Goal: Check status: Check status

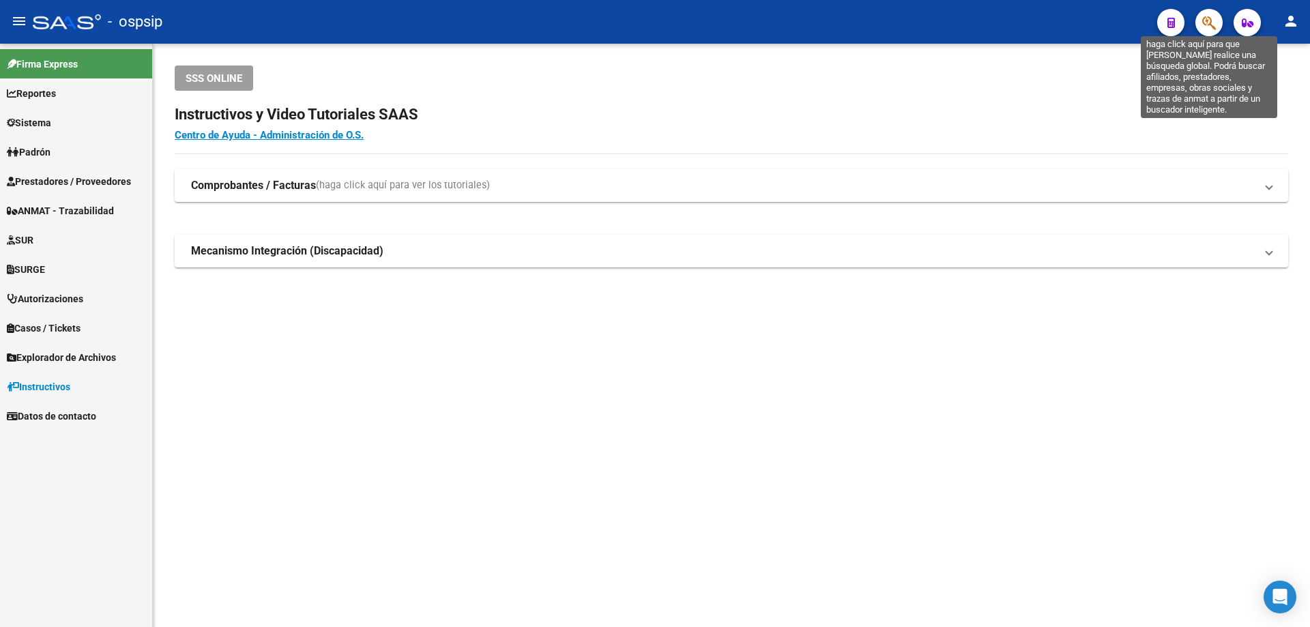
click at [1204, 18] on icon "button" at bounding box center [1209, 23] width 14 height 16
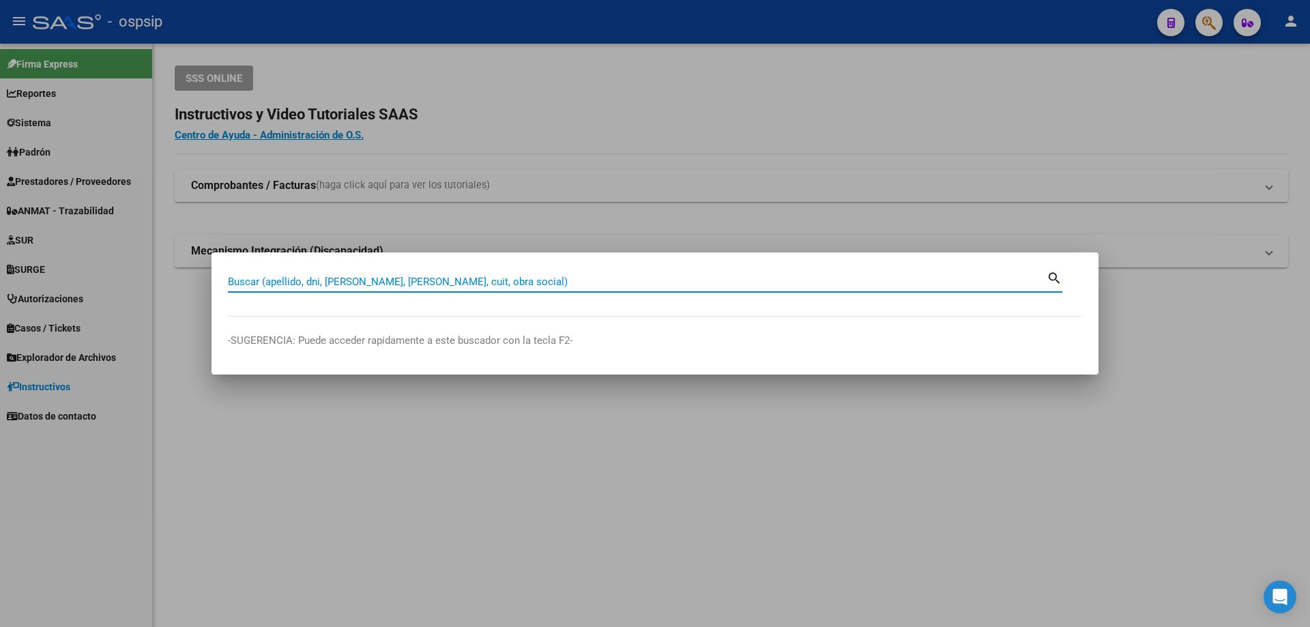
paste input "25103933"
type input "25103933"
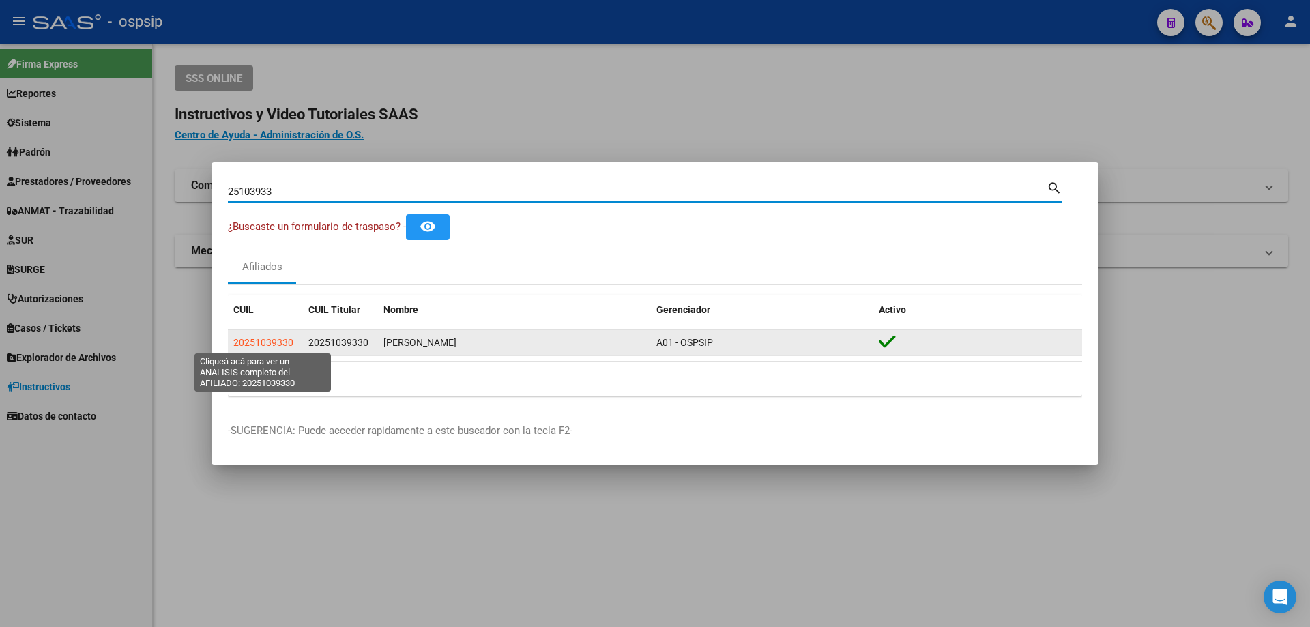
click at [255, 340] on span "20251039330" at bounding box center [263, 342] width 60 height 11
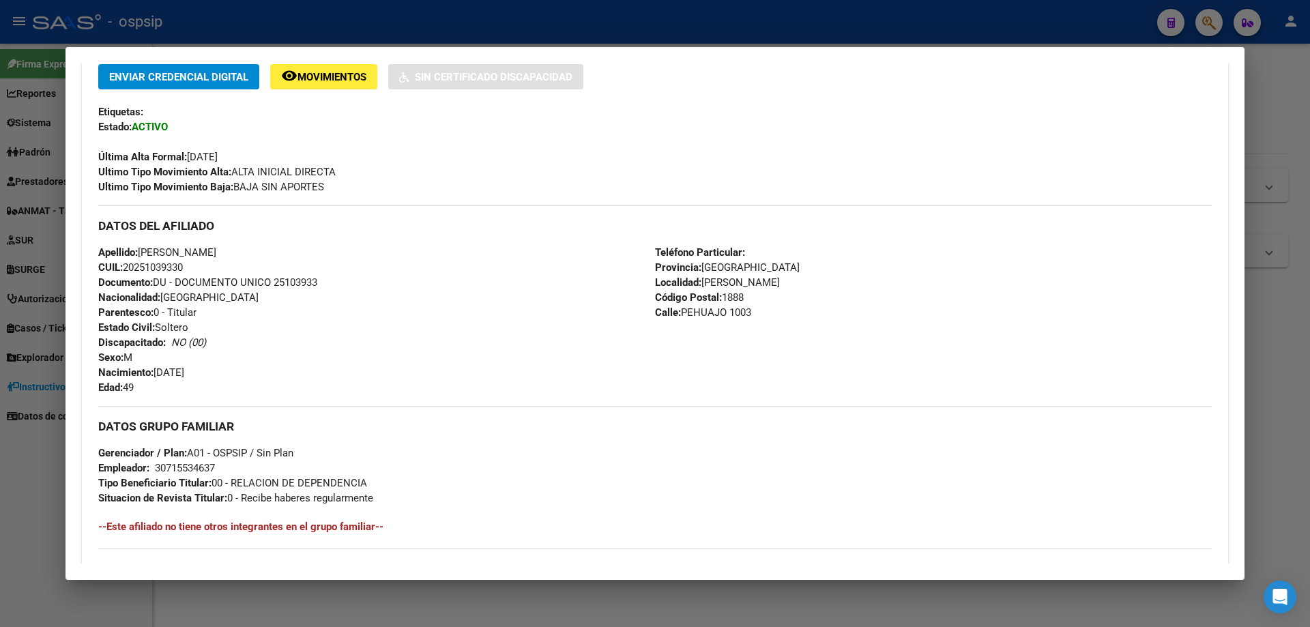
scroll to position [273, 0]
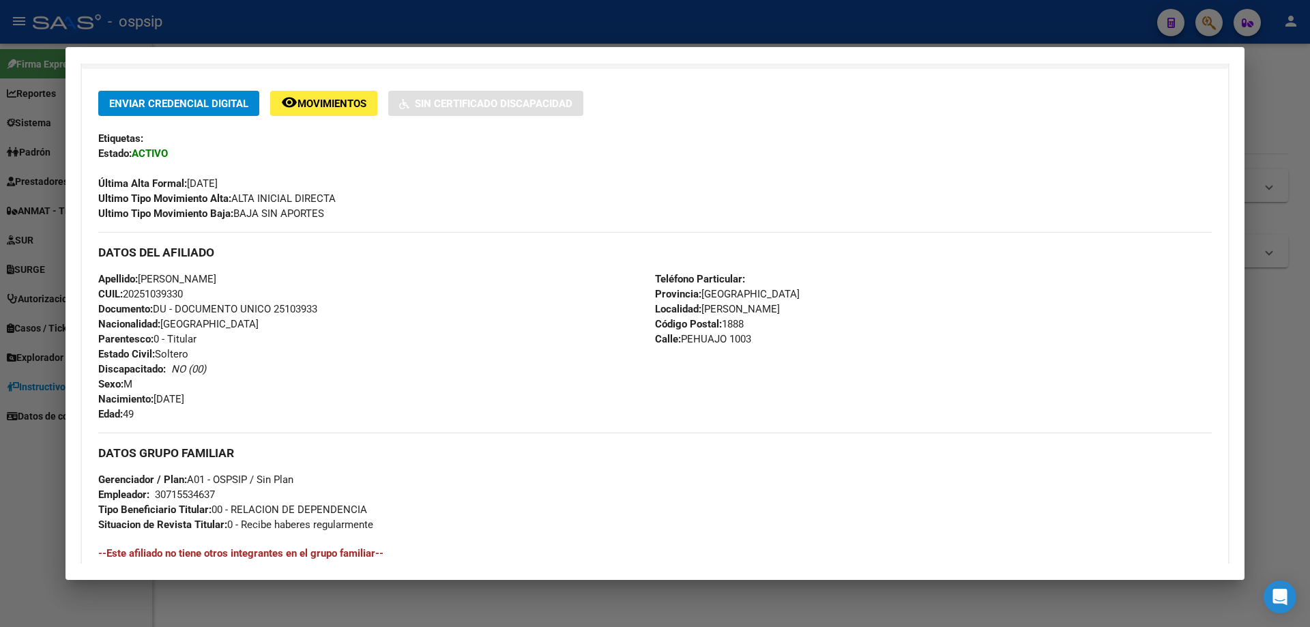
click at [328, 106] on span "Movimientos" at bounding box center [331, 104] width 69 height 12
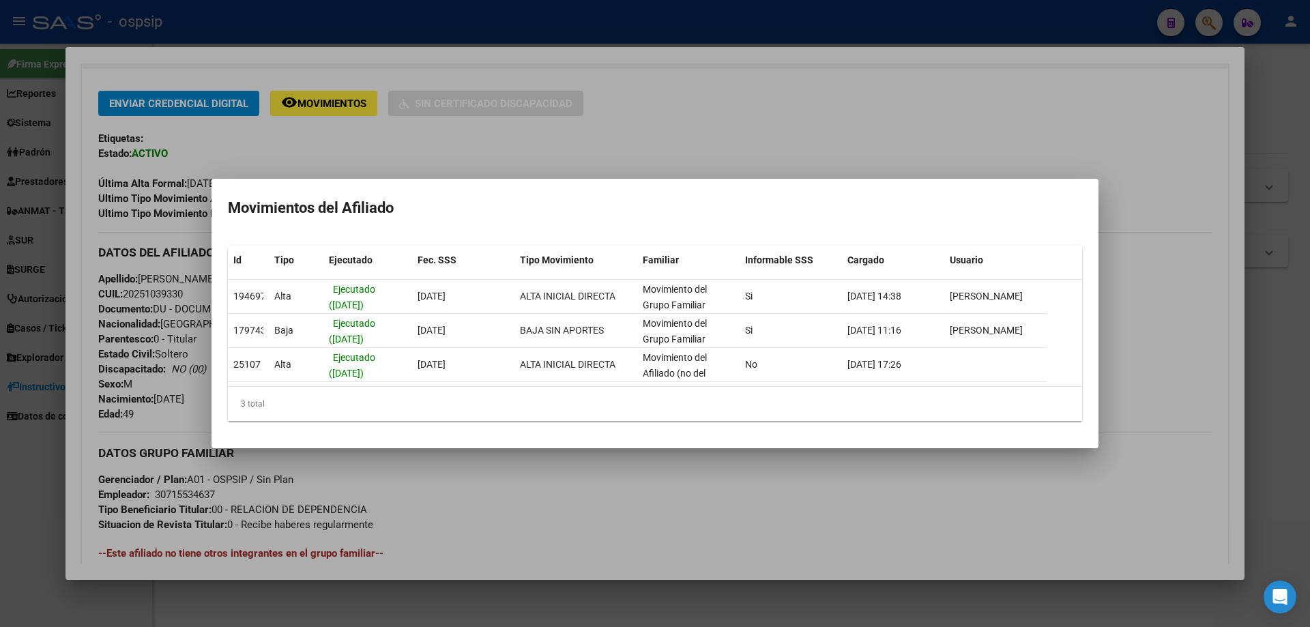
click at [478, 154] on div at bounding box center [655, 313] width 1310 height 627
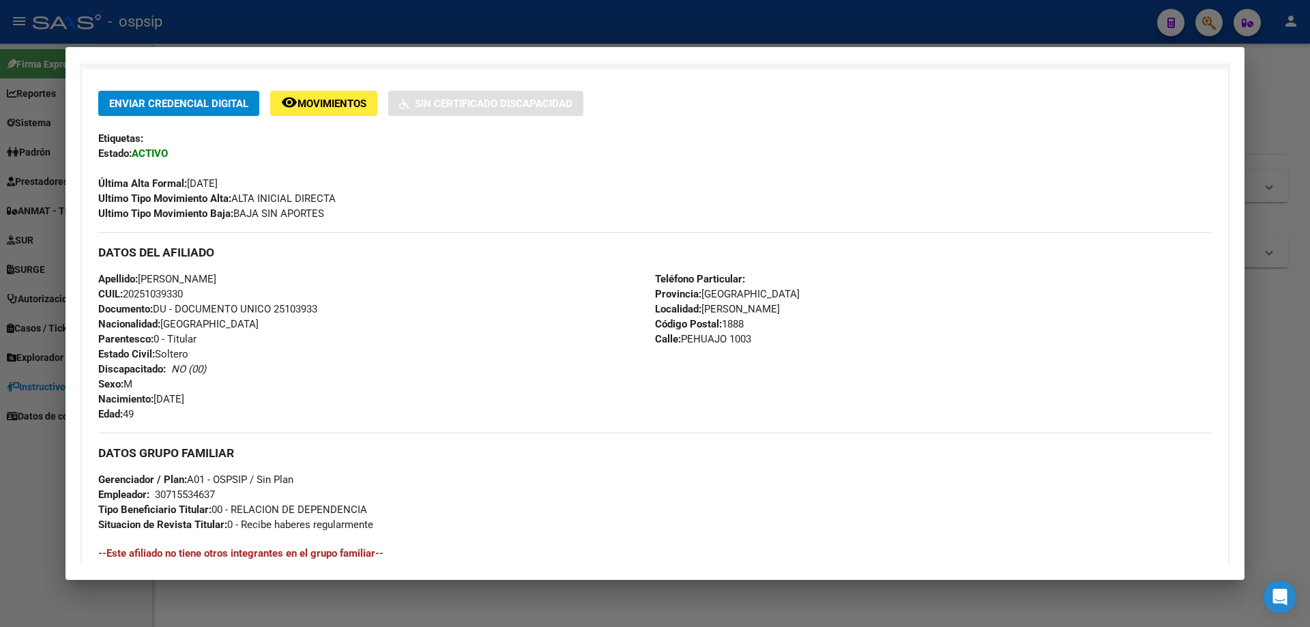
click at [309, 304] on span "Documento: DU - DOCUMENTO UNICO 25103933" at bounding box center [207, 309] width 219 height 12
click at [309, 309] on span "Documento: DU - DOCUMENTO UNICO 25103933" at bounding box center [207, 309] width 219 height 12
copy span "25103933"
